Goal: Check status: Check status

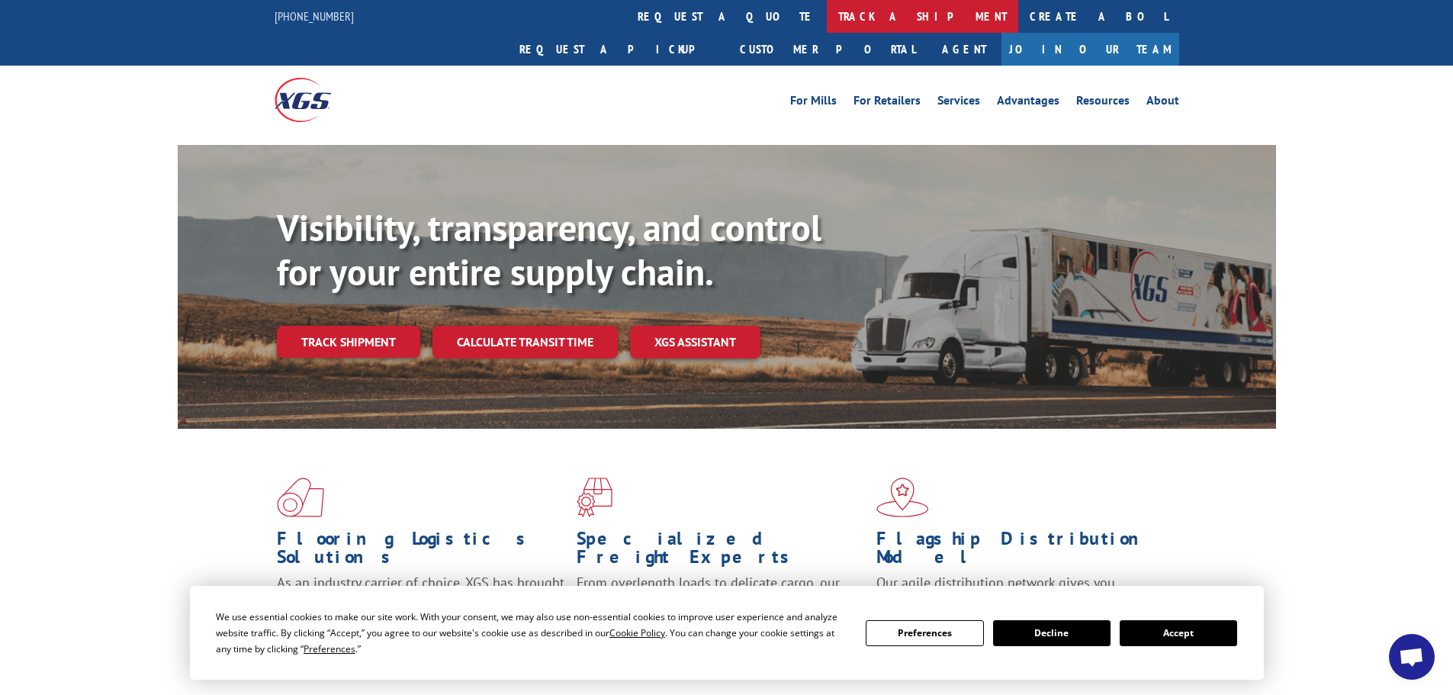
click at [827, 14] on link "track a shipment" at bounding box center [922, 16] width 191 height 33
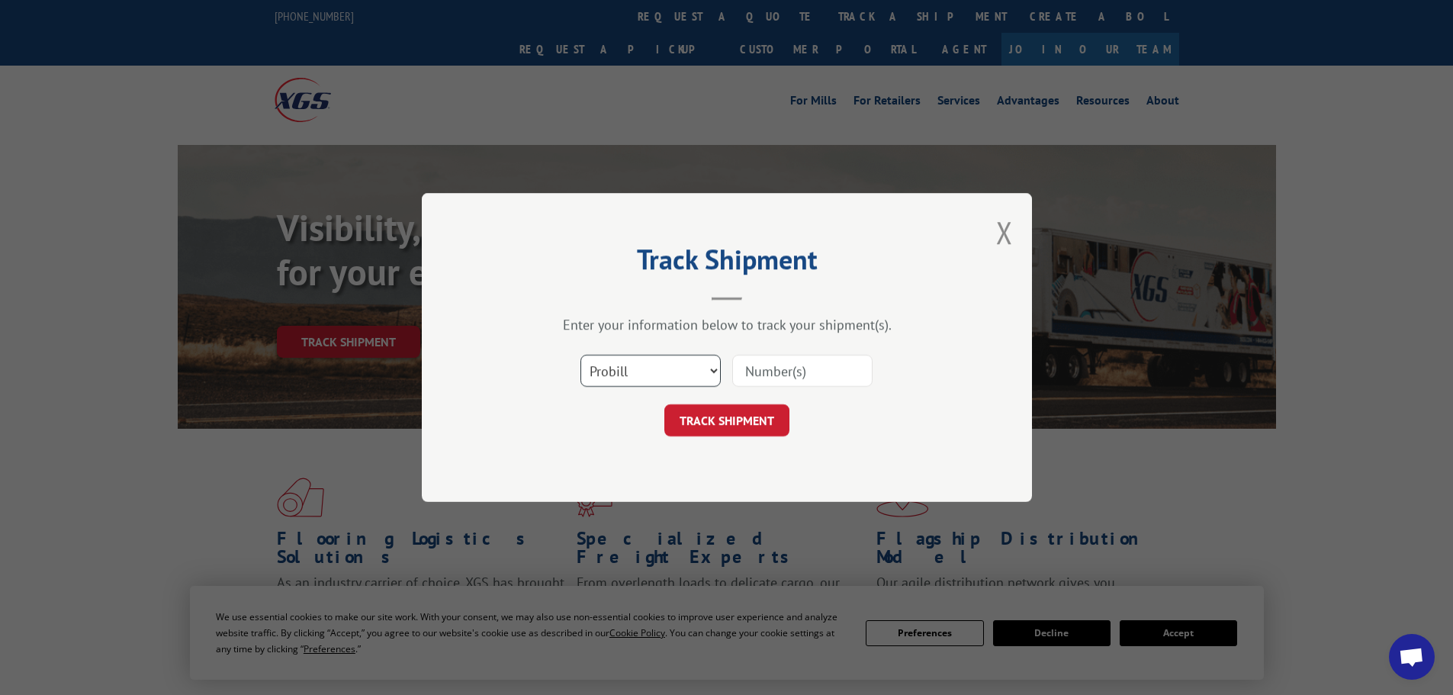
click at [597, 369] on select "Select category... Probill BOL PO" at bounding box center [650, 371] width 140 height 32
select select "po"
click at [580, 355] on select "Select category... Probill BOL PO" at bounding box center [650, 371] width 140 height 32
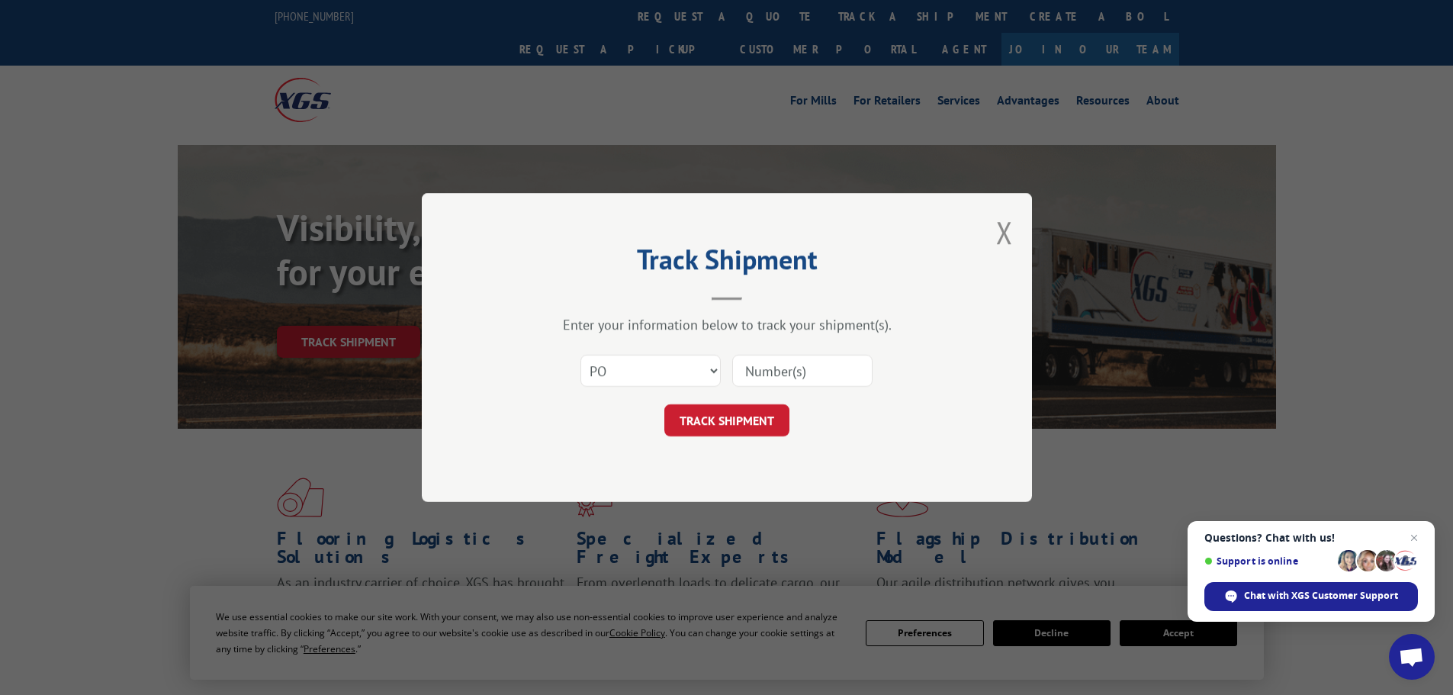
click at [757, 368] on input at bounding box center [802, 371] width 140 height 32
paste input "10544162"
type input "10544162"
click at [686, 419] on button "TRACK SHIPMENT" at bounding box center [726, 420] width 125 height 32
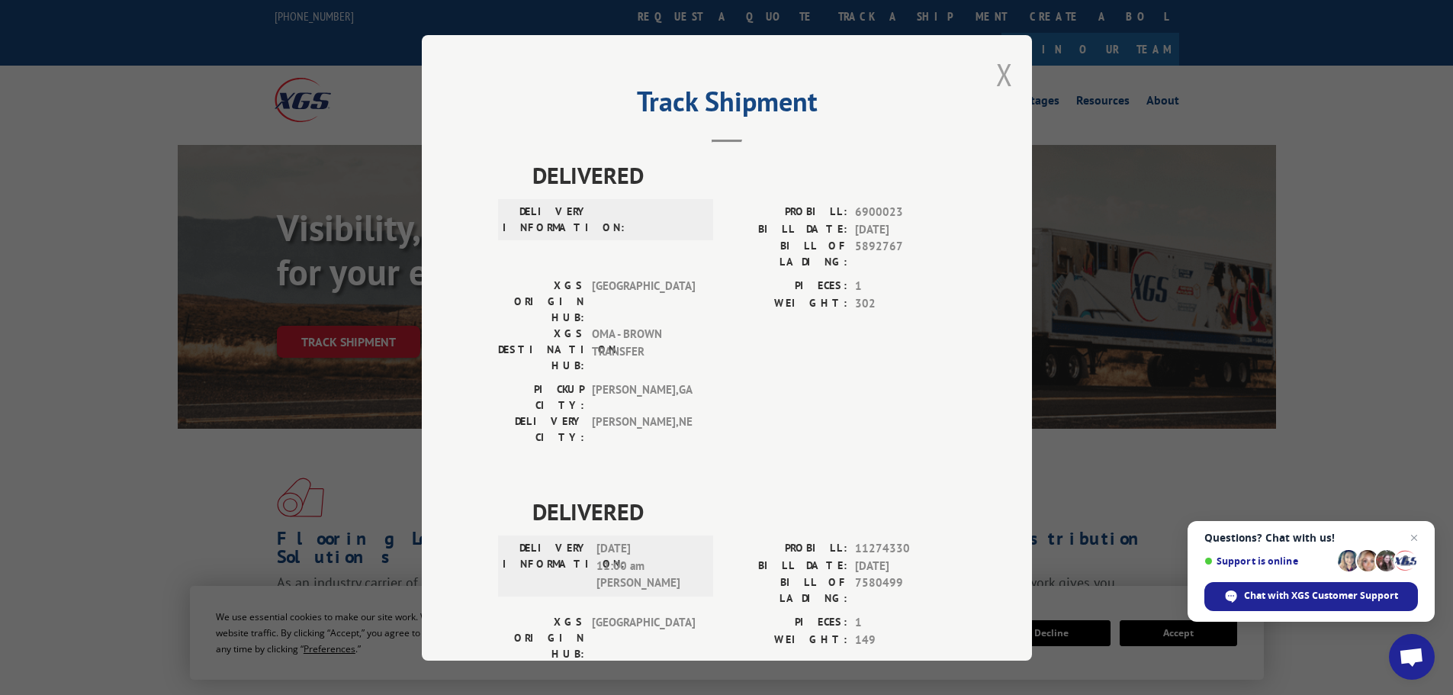
click at [1001, 72] on button "Close modal" at bounding box center [1004, 74] width 17 height 40
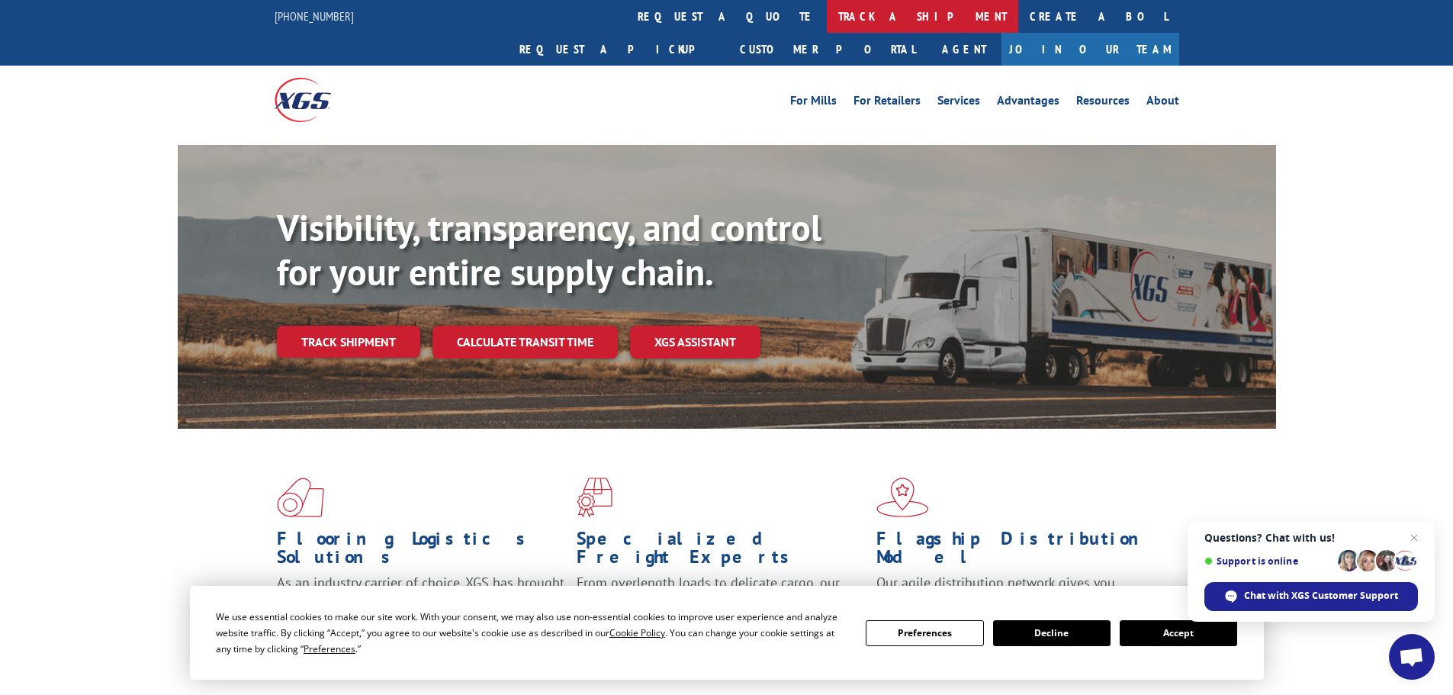
click at [827, 11] on link "track a shipment" at bounding box center [922, 16] width 191 height 33
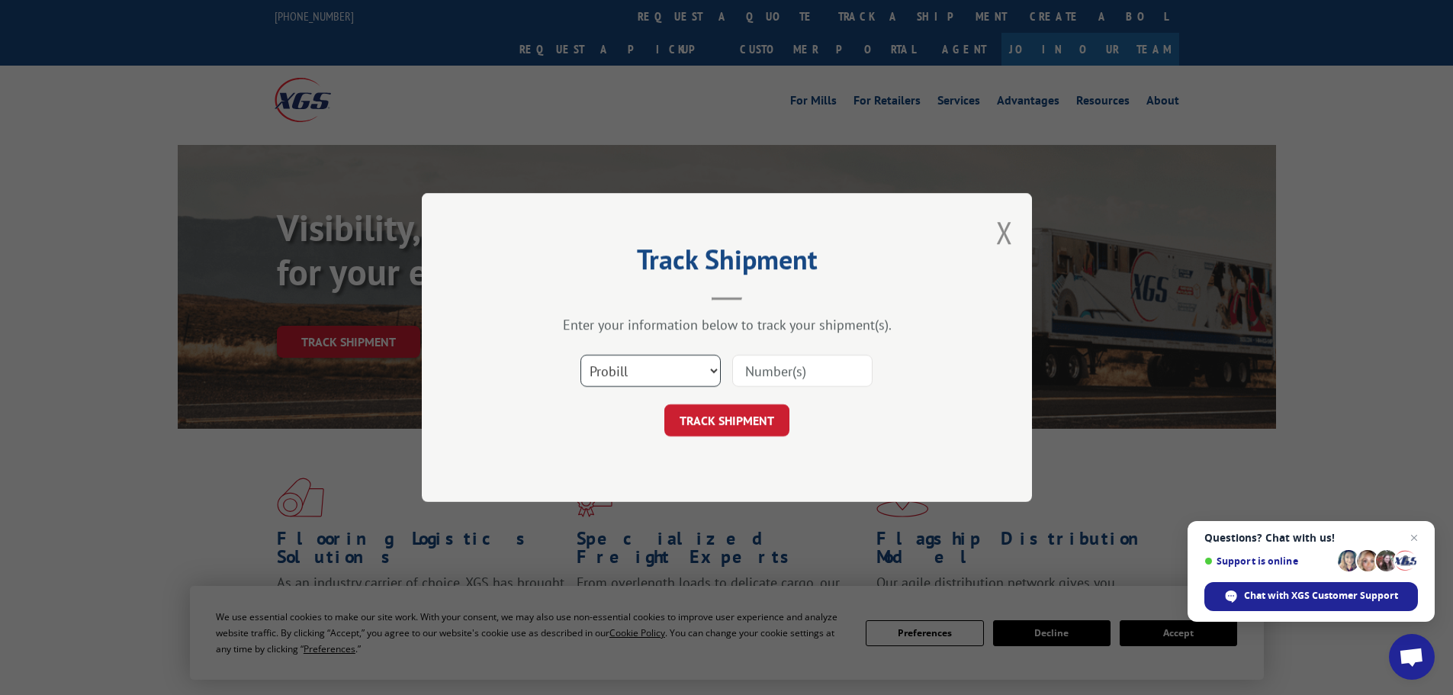
click at [630, 370] on select "Select category... Probill BOL PO" at bounding box center [650, 371] width 140 height 32
select select "po"
click at [580, 355] on select "Select category... Probill BOL PO" at bounding box center [650, 371] width 140 height 32
click at [760, 387] on div at bounding box center [802, 370] width 140 height 35
click at [764, 379] on input at bounding box center [802, 371] width 140 height 32
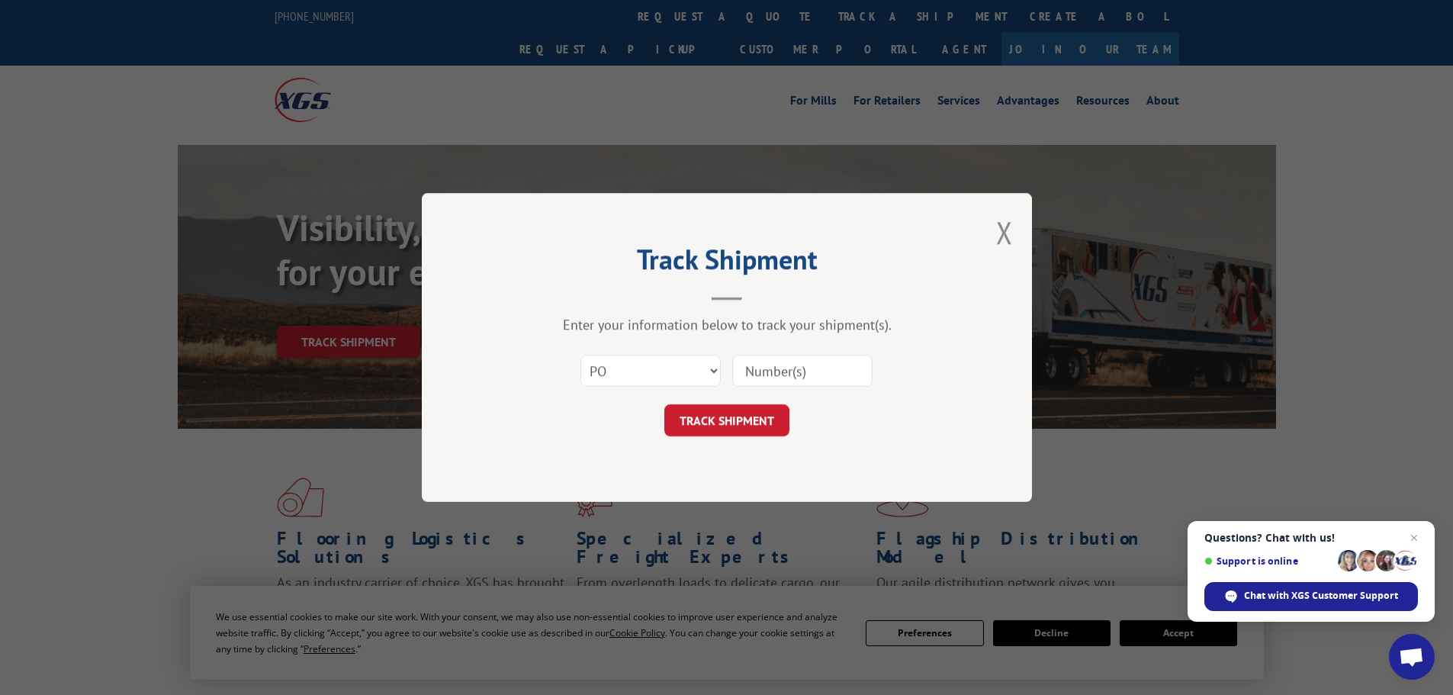
paste input "10544162"
type input "10544162"
click at [712, 421] on button "TRACK SHIPMENT" at bounding box center [726, 420] width 125 height 32
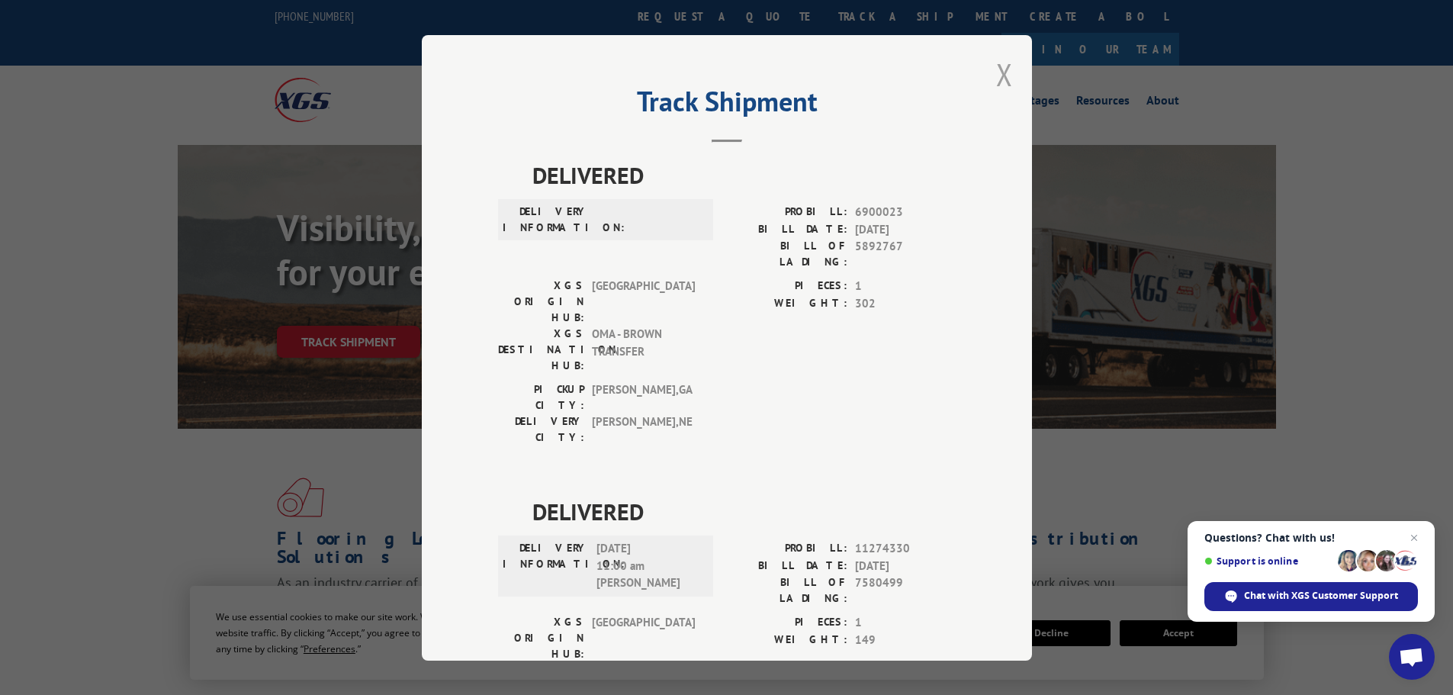
click at [999, 69] on button "Close modal" at bounding box center [1004, 74] width 17 height 40
